Goal: Complete application form

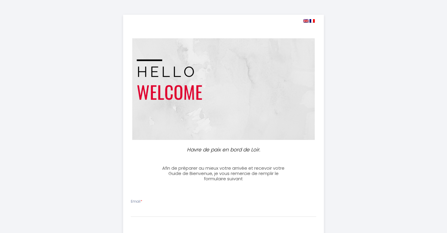
select select
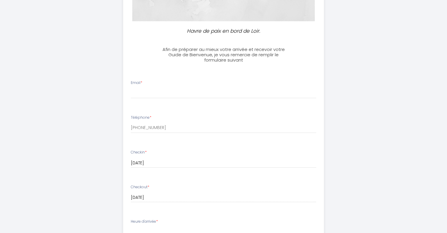
scroll to position [118, 0]
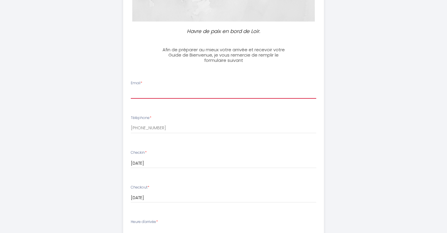
click at [219, 89] on input "Email *" at bounding box center [224, 93] width 186 height 11
type input "baucymathilde@"
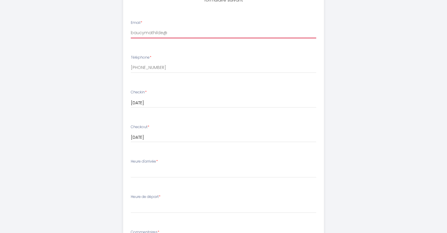
scroll to position [183, 0]
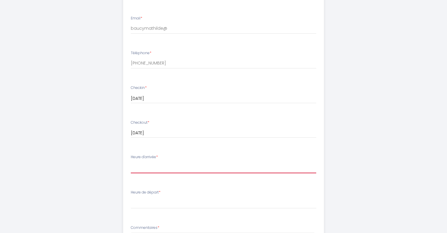
click at [210, 167] on select "00:00 00:30 01:00 01:30 02:00 02:30 03:00 03:30 04:00 04:30 05:00 05:30 06:00 0…" at bounding box center [224, 167] width 186 height 11
select select "16:00"
click at [131, 162] on select "00:00 00:30 01:00 01:30 02:00 02:30 03:00 03:30 04:00 04:30 05:00 05:30 06:00 0…" at bounding box center [224, 167] width 186 height 11
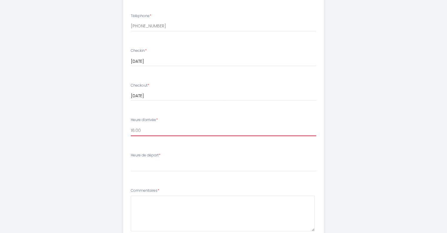
scroll to position [224, 0]
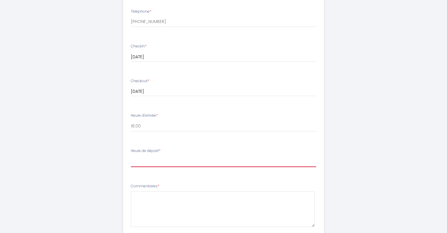
click at [196, 159] on select "00:00 00:30 01:00 01:30 02:00 02:30 03:00 03:30 04:00 04:30 05:00 05:30 06:00 0…" at bounding box center [224, 161] width 186 height 11
select select "11:00"
click at [131, 156] on select "00:00 00:30 01:00 01:30 02:00 02:30 03:00 03:30 04:00 04:30 05:00 05:30 06:00 0…" at bounding box center [224, 161] width 186 height 11
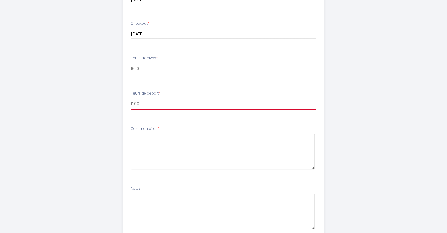
scroll to position [292, 0]
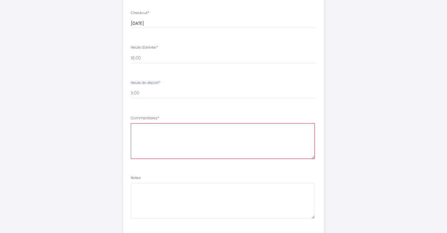
click at [178, 136] on textarea at bounding box center [223, 141] width 184 height 36
type textarea "J"
click at [179, 146] on textarea "[PERSON_NAME], J'ai reçu un SMS de votre part mais n'ai pas réussi à l'ouvrir e…" at bounding box center [223, 141] width 184 height 36
drag, startPoint x: 185, startPoint y: 137, endPoint x: 169, endPoint y: 137, distance: 16.8
click at [169, 137] on textarea "[PERSON_NAME], J'ai reçu un SMS de votre part mais n'ai pas réussi à l'ouvrir e…" at bounding box center [223, 141] width 184 height 36
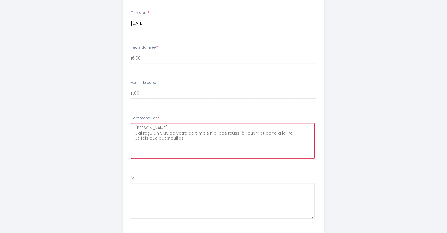
click at [149, 138] on textarea "[PERSON_NAME], J'ai reçu un SMS de votre part mais n'ai pas réussi à l'ouvrir e…" at bounding box center [223, 141] width 184 height 36
click at [184, 138] on textarea "[PERSON_NAME], J'ai reçu un SMS de votre part mais n'ai pas réussi à l'ouvrir e…" at bounding box center [223, 141] width 184 height 36
click at [211, 138] on textarea "[PERSON_NAME], J'ai reçu un SMS de votre part mais n'ai pas réussi à l'ouvrir e…" at bounding box center [223, 141] width 184 height 36
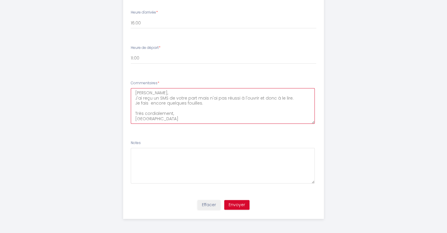
type textarea "[PERSON_NAME], J'ai reçu un SMS de votre part mais n'ai pas réussi à l'ouvrir e…"
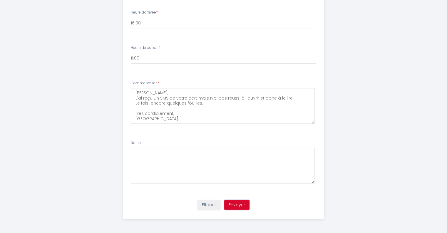
click at [236, 206] on button "Envoyer" at bounding box center [236, 205] width 25 height 10
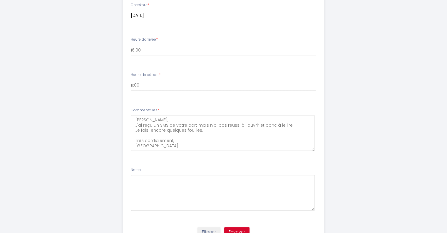
scroll to position [301, 0]
type input "[EMAIL_ADDRESS][DOMAIN_NAME]"
click at [243, 230] on button "Envoyer" at bounding box center [236, 231] width 25 height 10
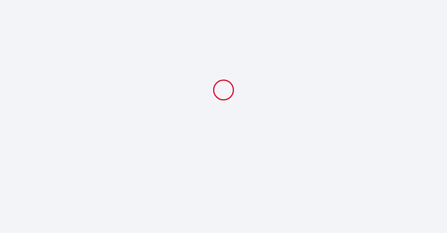
select select "16:00"
select select "11:00"
